Goal: Task Accomplishment & Management: Complete application form

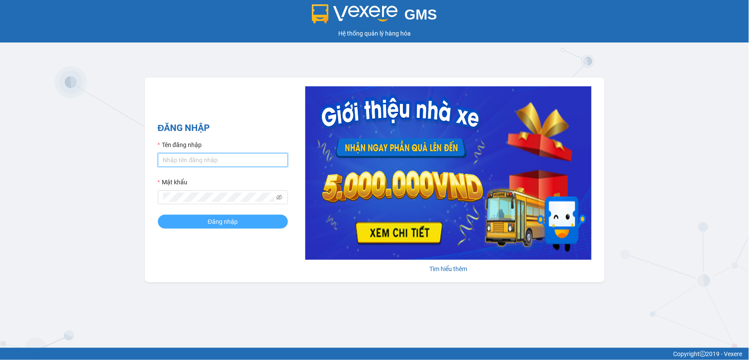
type input "ngocthanh.duyquy"
click at [229, 221] on span "Đăng nhập" at bounding box center [223, 222] width 30 height 10
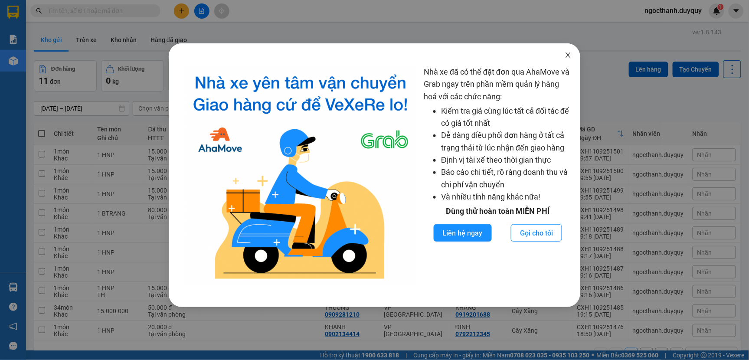
click at [564, 54] on span "Close" at bounding box center [568, 55] width 24 height 24
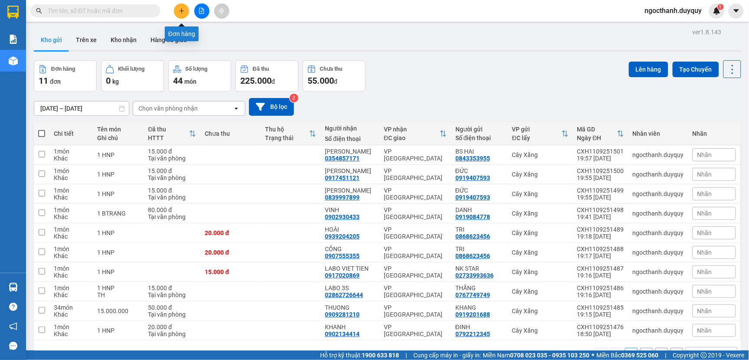
click at [179, 12] on icon "plus" at bounding box center [182, 11] width 6 height 6
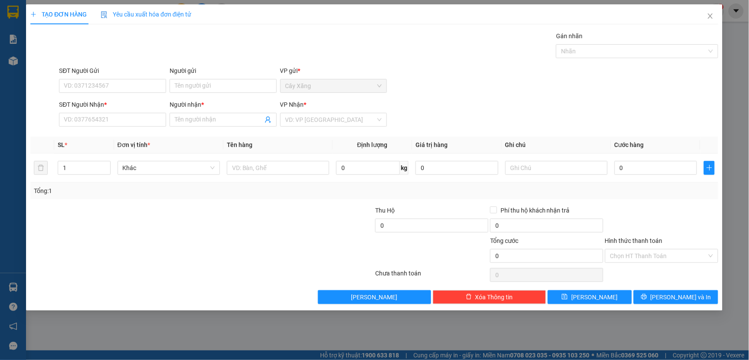
click at [179, 12] on span "Yêu cầu xuất hóa đơn điện tử" at bounding box center [146, 14] width 91 height 7
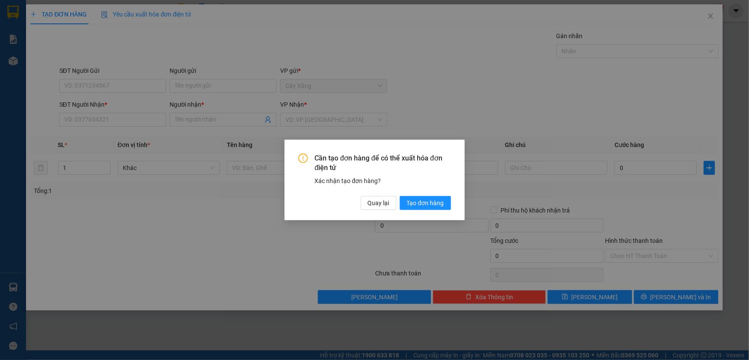
click at [438, 105] on div "Cần tạo đơn hàng để có thể xuất hóa đơn điện tử Xác nhận tạo đơn hàng? Quay lại…" at bounding box center [374, 180] width 749 height 360
click at [380, 207] on button "Quay lại" at bounding box center [379, 203] width 36 height 14
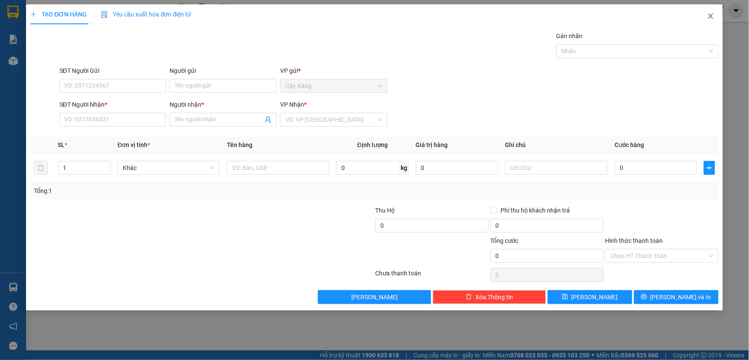
click at [710, 14] on icon "close" at bounding box center [710, 16] width 7 height 7
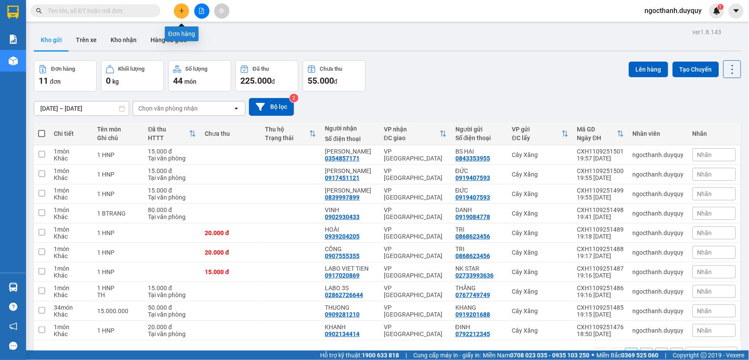
click at [179, 12] on icon "plus" at bounding box center [182, 11] width 6 height 6
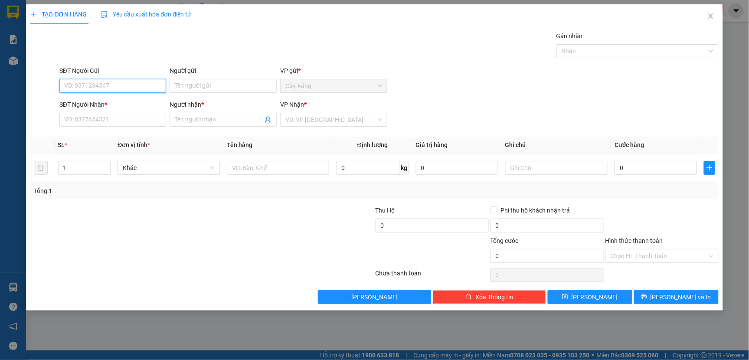
click at [88, 86] on input "SĐT Người Gửi" at bounding box center [112, 86] width 107 height 14
type input "0784464311"
click at [110, 107] on div "0784464311 - CAM" at bounding box center [113, 103] width 97 height 10
type input "CAM"
type input "0707745278"
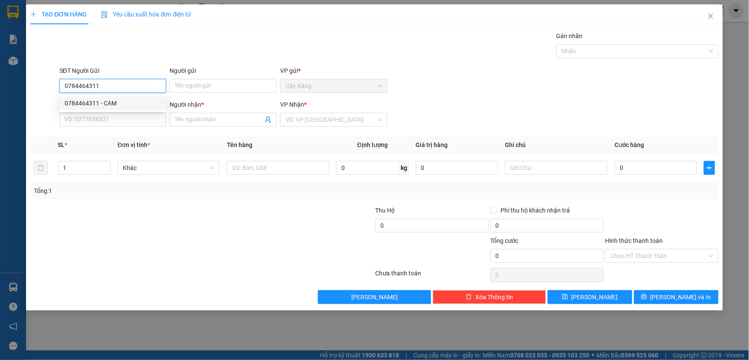
type input "THOA"
type input "25.000"
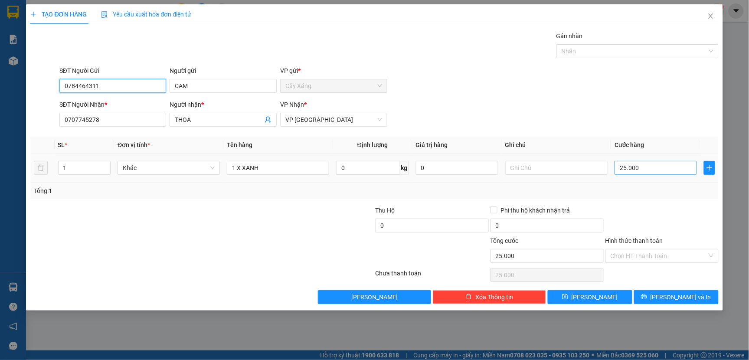
type input "0784464311"
click at [641, 170] on input "25.000" at bounding box center [655, 168] width 82 height 14
type input "0"
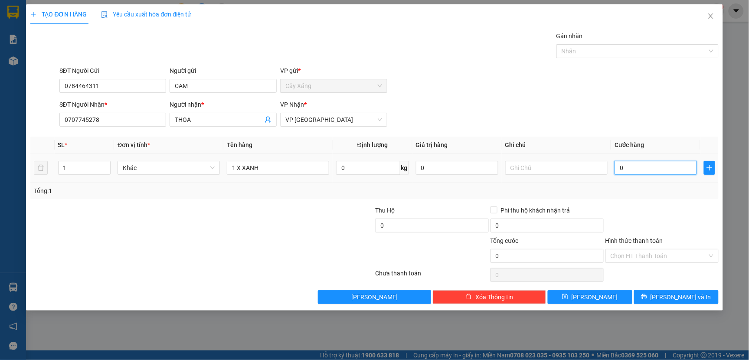
click at [616, 168] on input "0" at bounding box center [655, 168] width 82 height 14
type input "30"
type input "300"
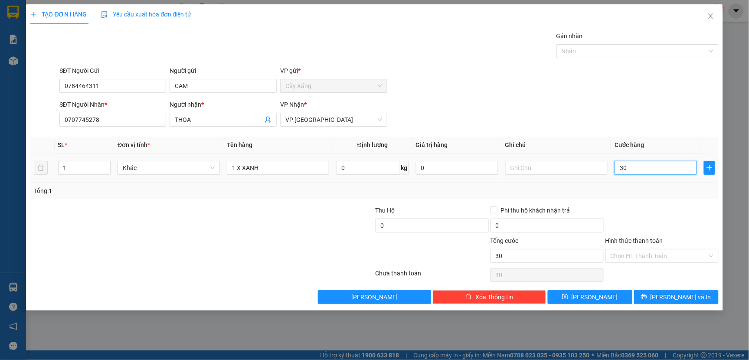
type input "300"
type input "3.000"
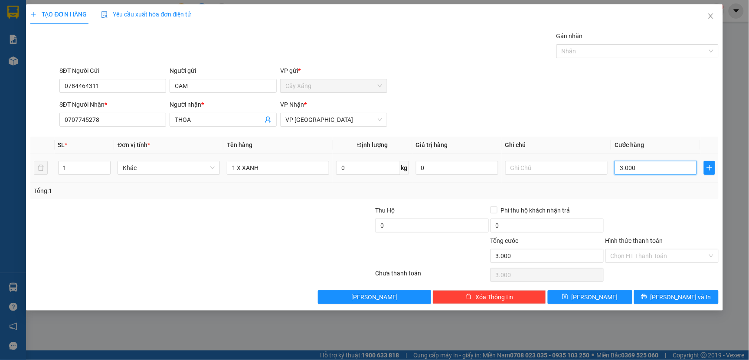
type input "30.000"
click at [637, 256] on input "Hình thức thanh toán" at bounding box center [658, 255] width 97 height 13
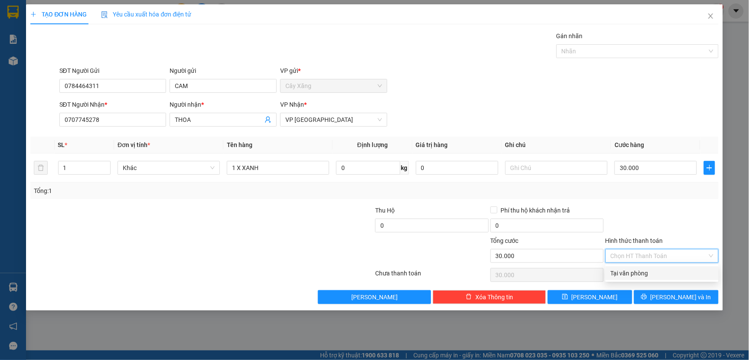
click at [635, 271] on div "Tại văn phòng" at bounding box center [661, 273] width 103 height 10
type input "0"
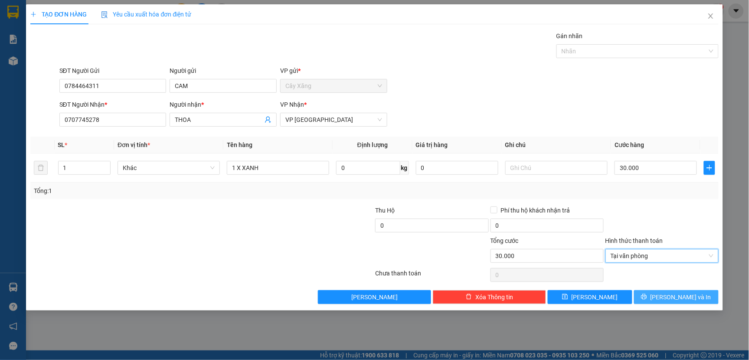
click at [647, 295] on icon "printer" at bounding box center [644, 296] width 6 height 6
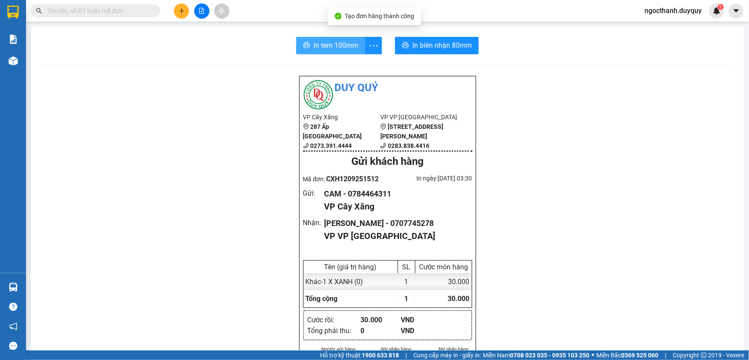
click at [348, 45] on span "In tem 100mm" at bounding box center [335, 45] width 45 height 11
